Goal: Task Accomplishment & Management: Manage account settings

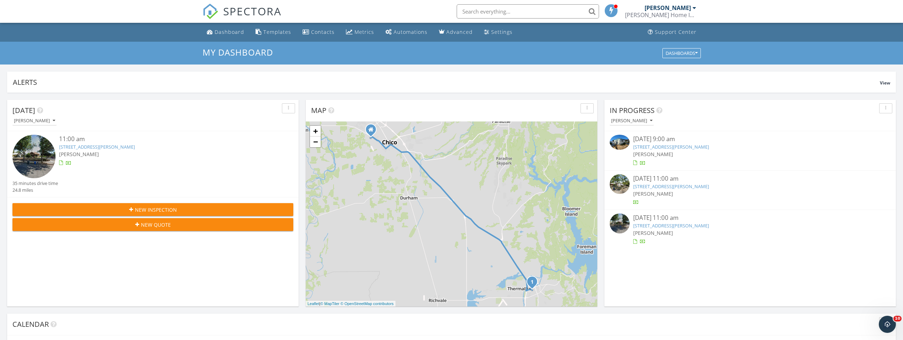
click at [657, 145] on link "680 Robinson St , Oroville, CA 95965" at bounding box center [671, 146] width 76 height 6
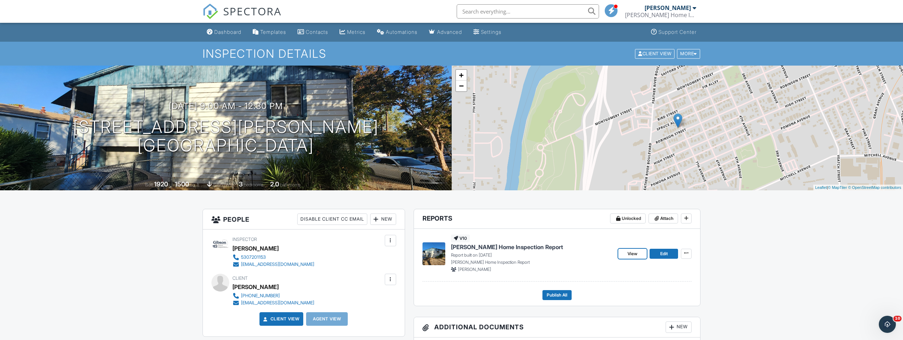
click at [635, 253] on span "View" at bounding box center [633, 253] width 10 height 7
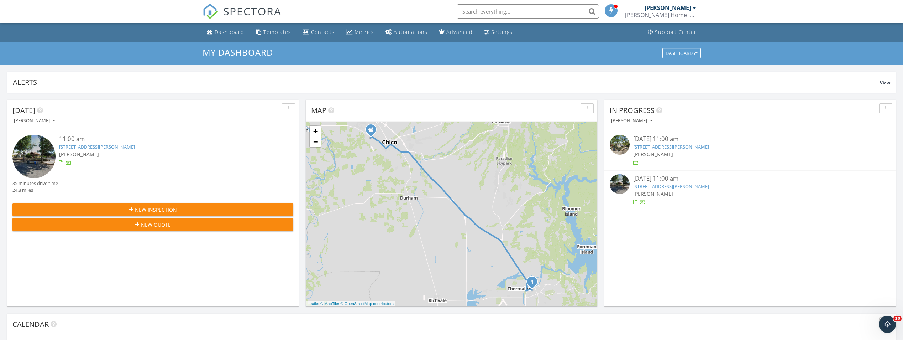
click at [95, 146] on link "1215 Robinson St, Oroville, CA 95965" at bounding box center [97, 146] width 76 height 6
click at [660, 146] on link "[STREET_ADDRESS][PERSON_NAME]" at bounding box center [671, 146] width 76 height 6
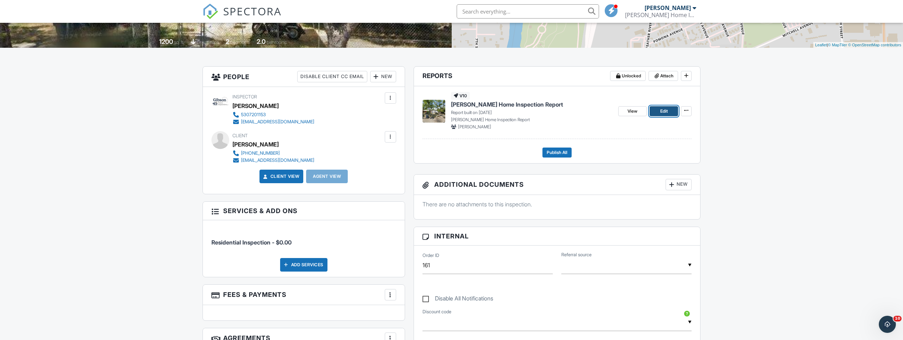
click at [660, 110] on span "Edit" at bounding box center [663, 111] width 7 height 7
